Goal: Find specific page/section: Find specific page/section

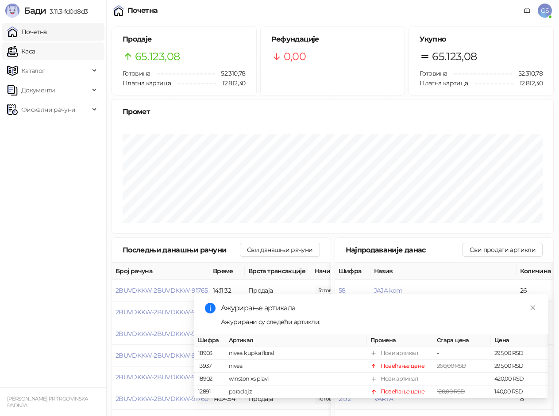
click at [35, 53] on link "Каса" at bounding box center [21, 51] width 28 height 18
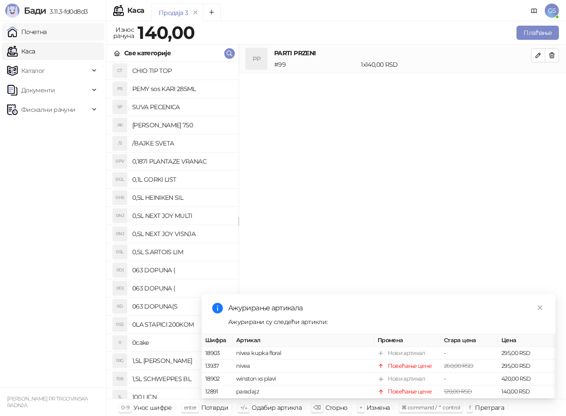
click at [47, 31] on link "Почетна" at bounding box center [27, 32] width 40 height 18
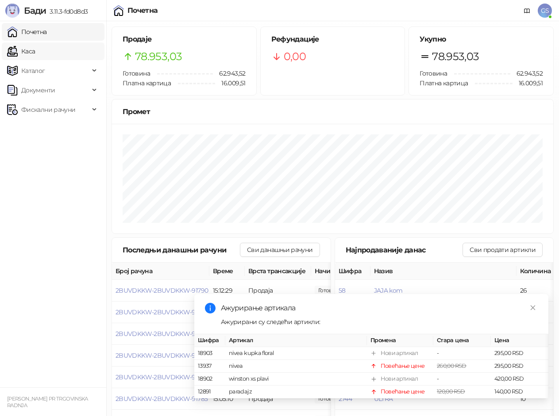
click at [35, 57] on link "Каса" at bounding box center [21, 51] width 28 height 18
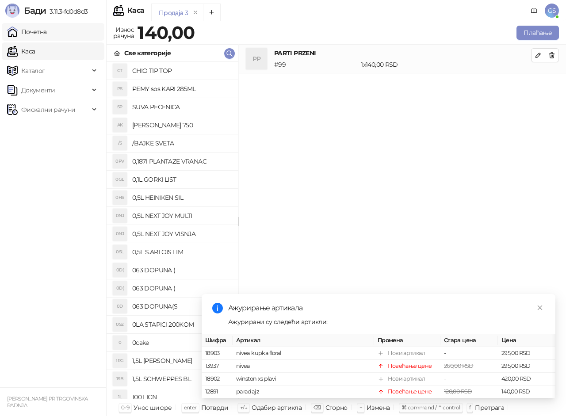
click at [47, 31] on link "Почетна" at bounding box center [27, 32] width 40 height 18
